Goal: Obtain resource: Obtain resource

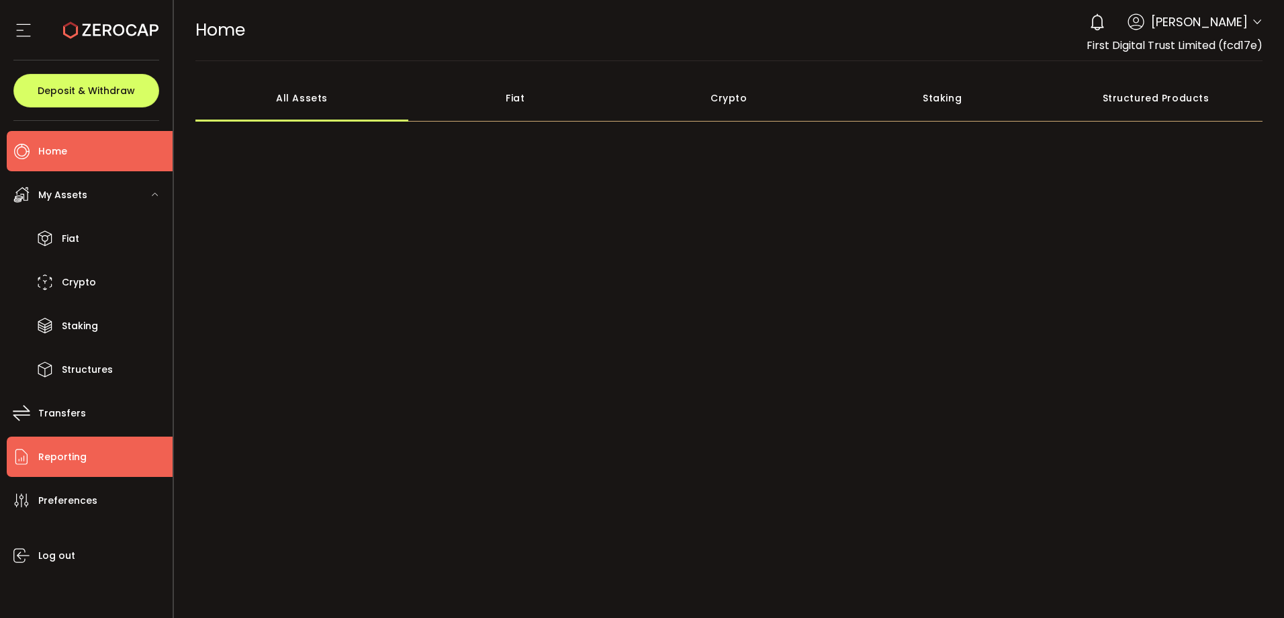
click at [105, 459] on li "Reporting" at bounding box center [90, 456] width 166 height 40
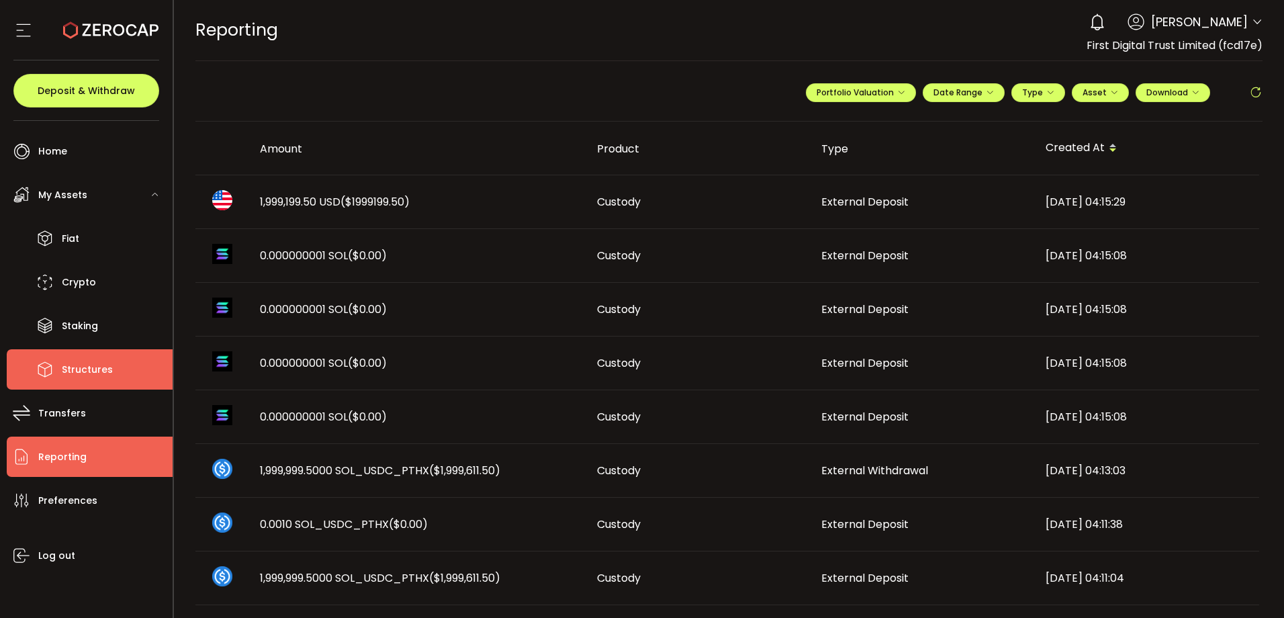
click at [81, 369] on span "Structures" at bounding box center [87, 369] width 51 height 19
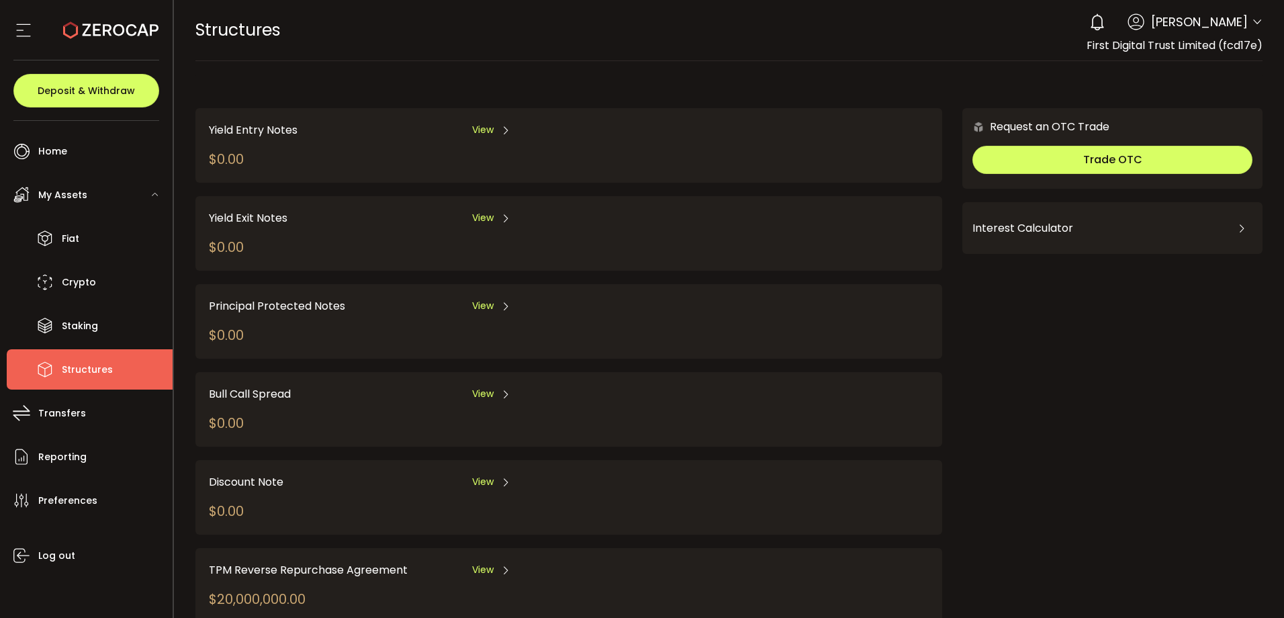
scroll to position [133, 0]
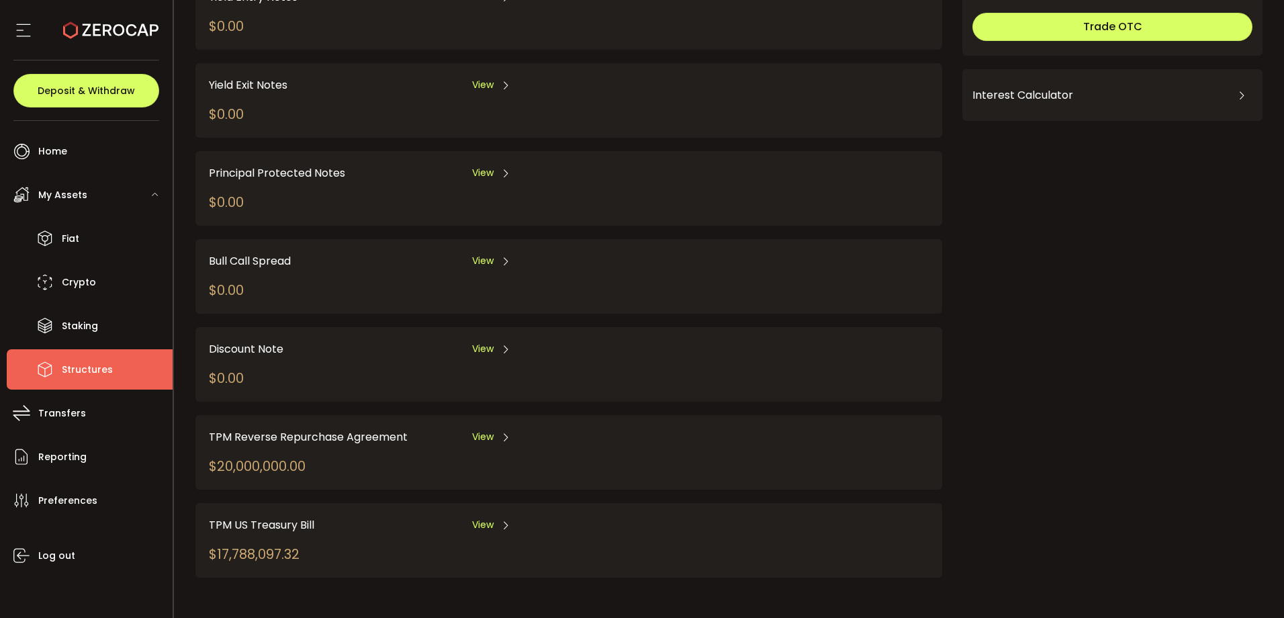
click at [488, 432] on span "View" at bounding box center [482, 437] width 21 height 14
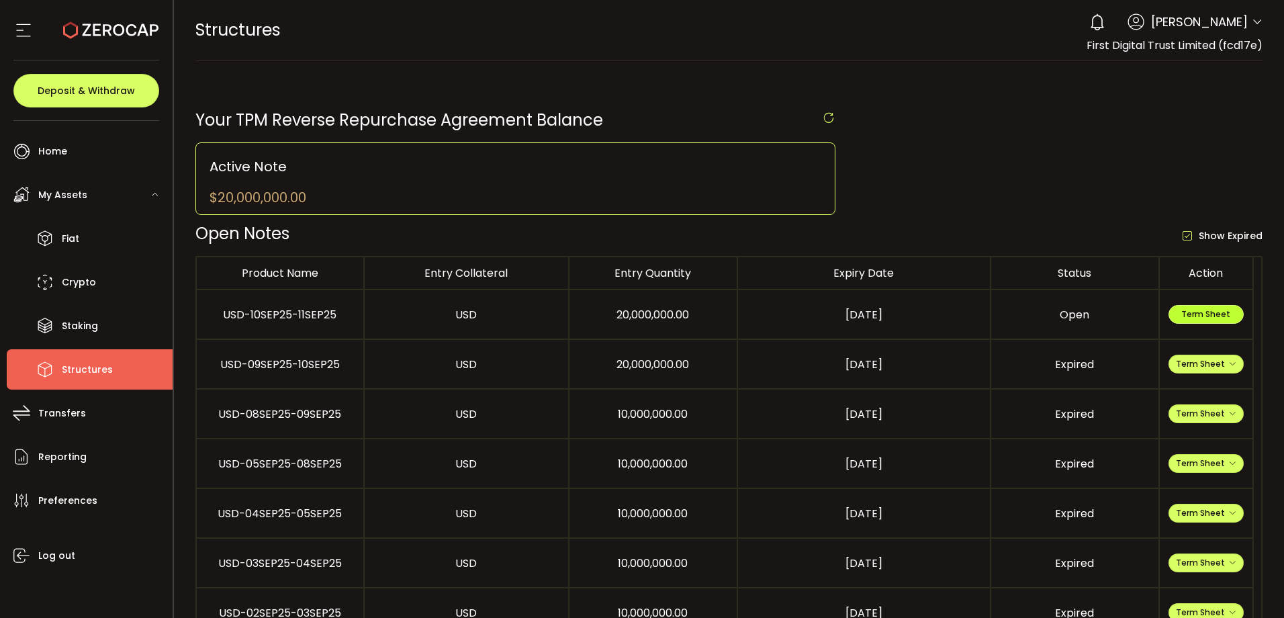
click at [1205, 311] on span "Term Sheet" at bounding box center [1205, 313] width 49 height 11
click at [1218, 367] on span "Term Sheet" at bounding box center [1206, 363] width 60 height 11
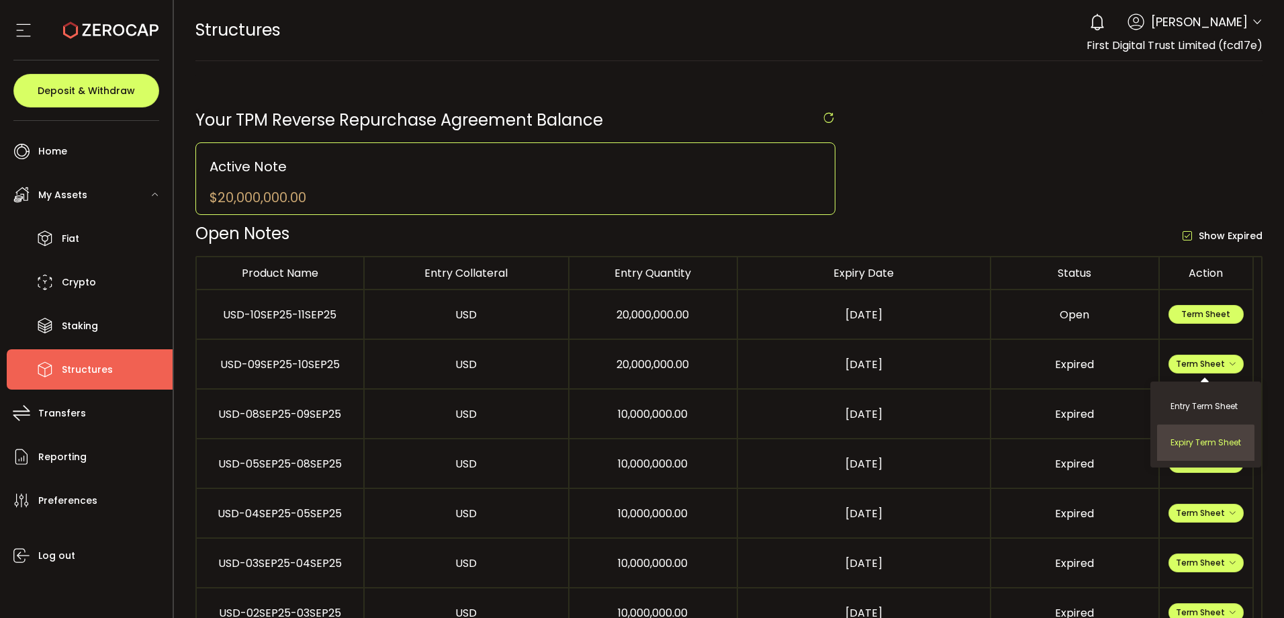
click at [1191, 442] on li "Expiry Term Sheet" at bounding box center [1205, 442] width 97 height 36
